Goal: Check status

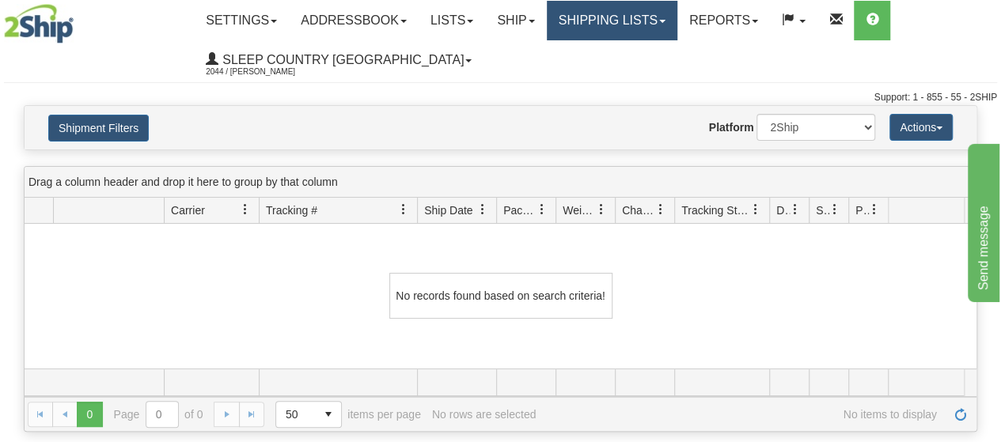
click at [665, 21] on span at bounding box center [662, 21] width 6 height 3
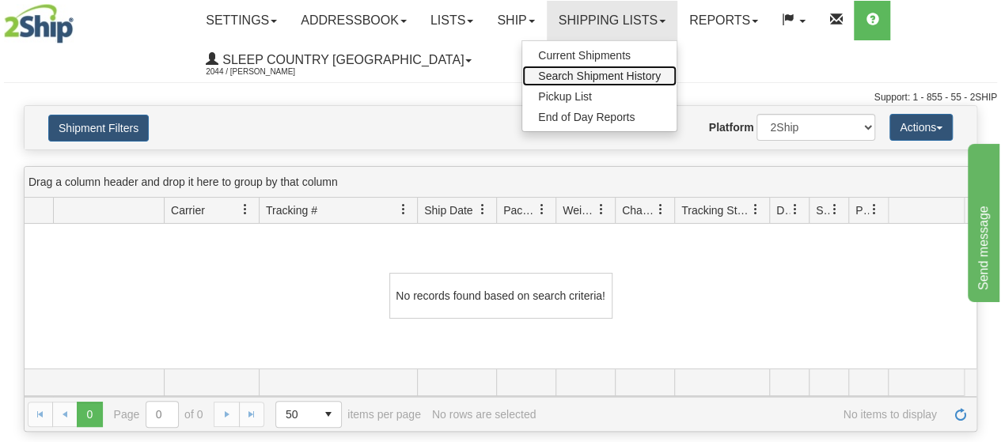
click at [632, 70] on span "Search Shipment History" at bounding box center [599, 76] width 123 height 13
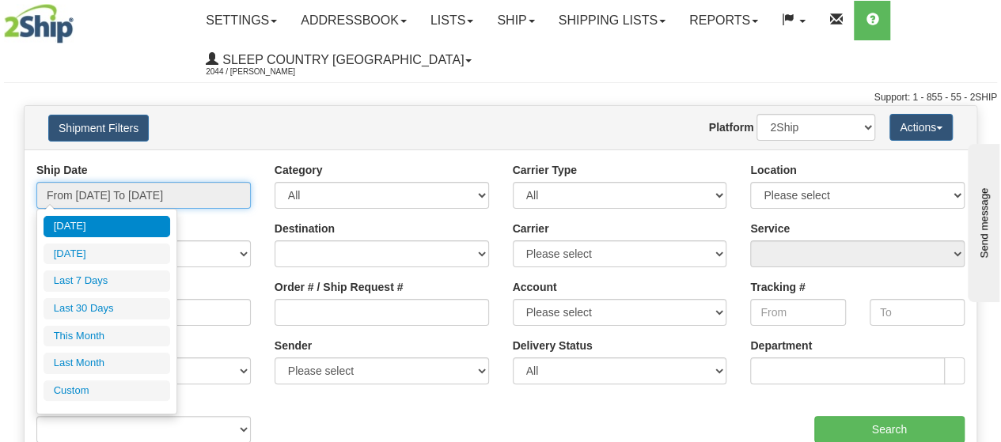
click at [228, 183] on input "From [DATE] To [DATE]" at bounding box center [143, 195] width 214 height 27
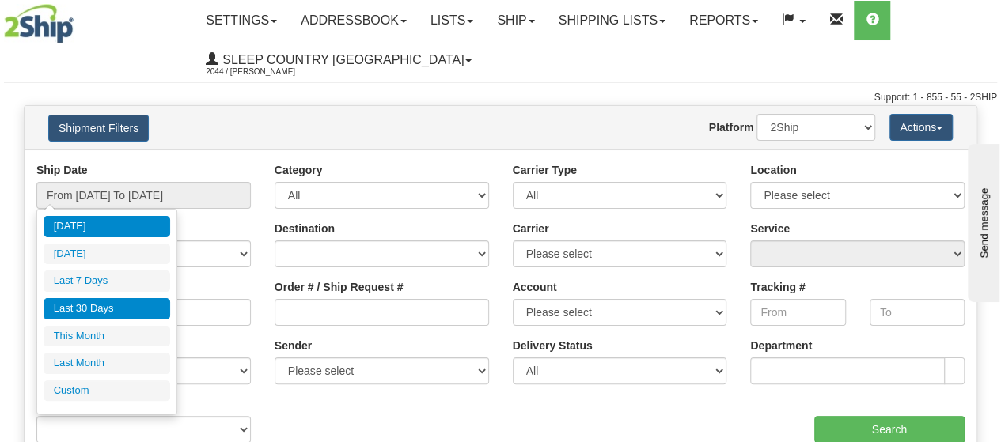
click at [85, 305] on li "Last 30 Days" at bounding box center [107, 308] width 127 height 21
type input "From [DATE] To [DATE]"
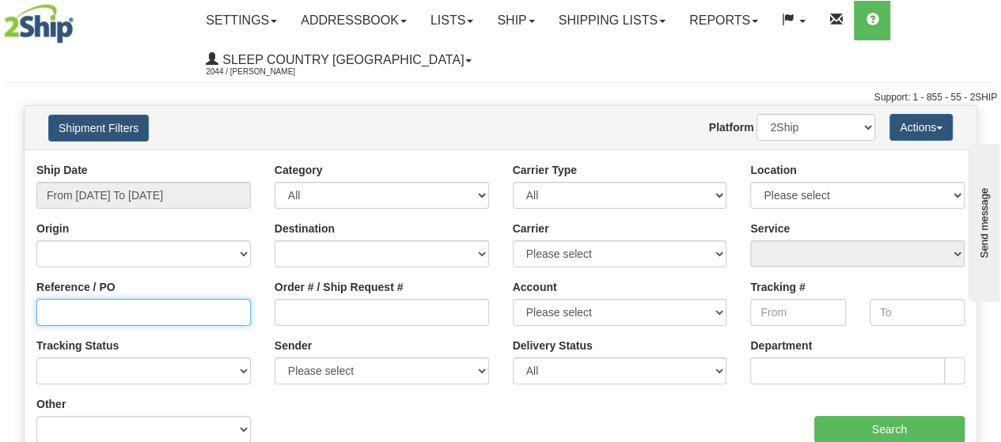
click at [75, 320] on input "Reference / PO" at bounding box center [143, 312] width 214 height 27
